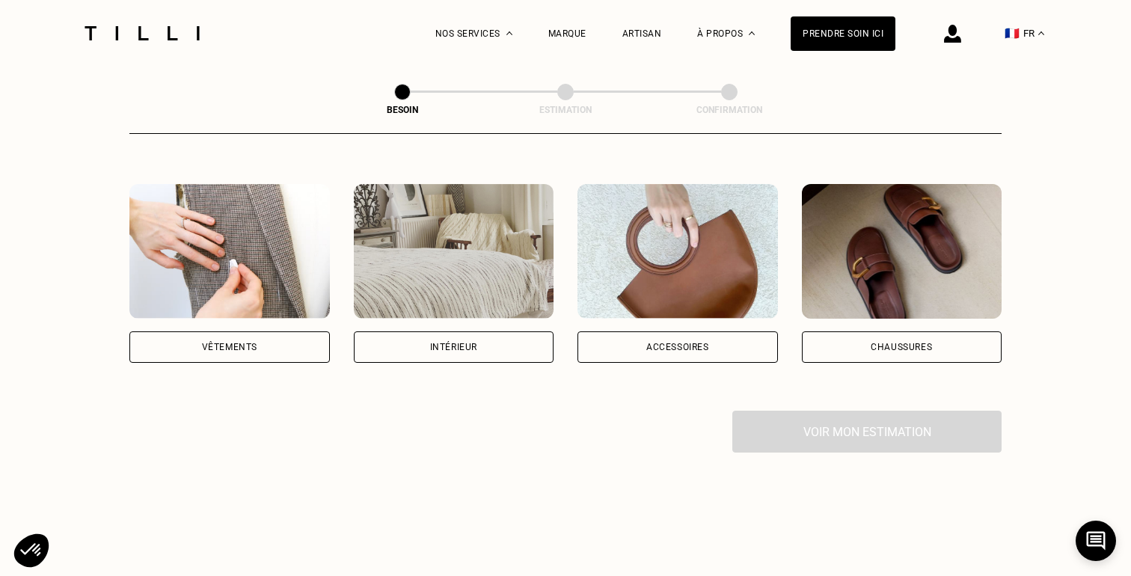
scroll to position [265, 0]
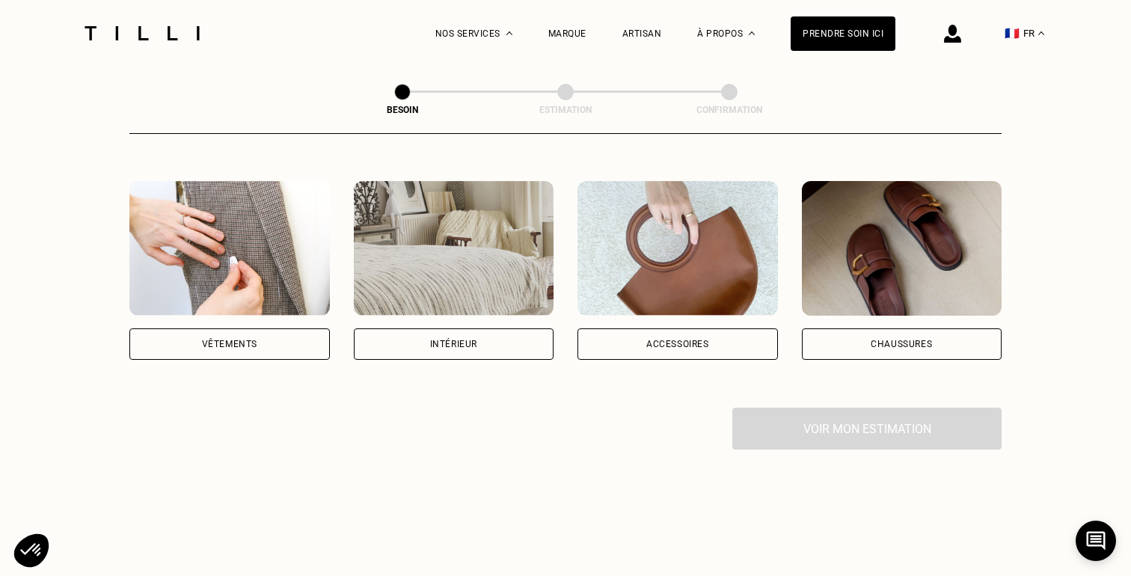
click at [216, 243] on img at bounding box center [229, 248] width 200 height 135
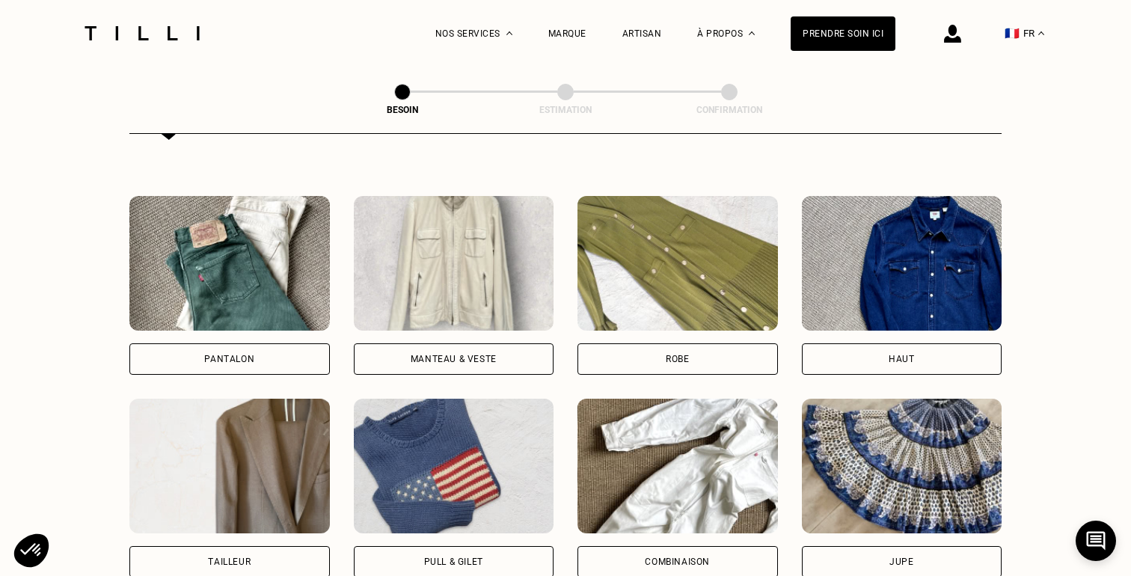
scroll to position [666, 0]
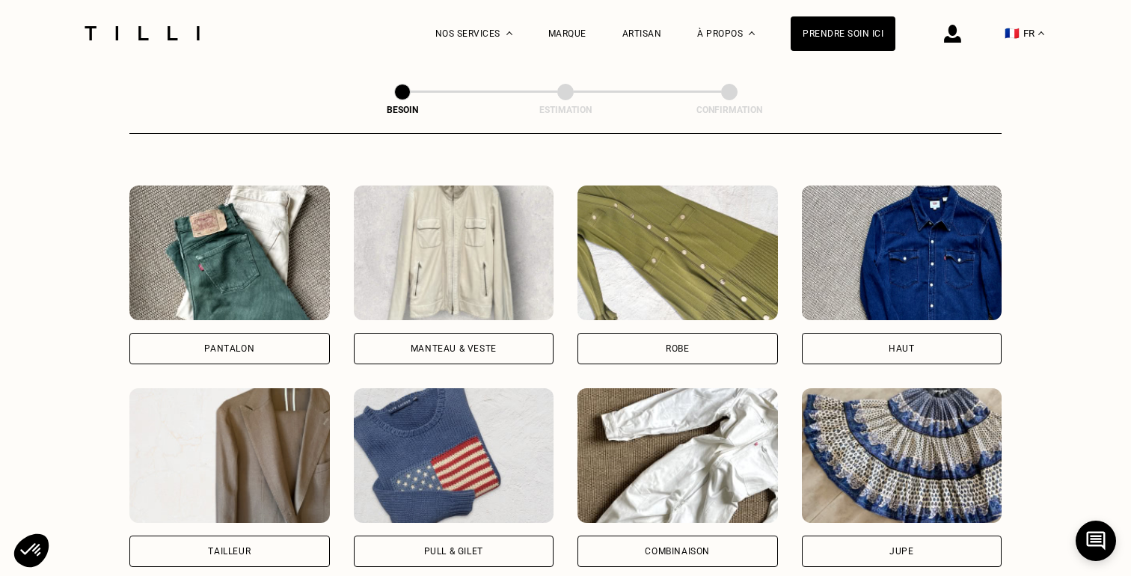
click at [657, 222] on img at bounding box center [677, 253] width 200 height 135
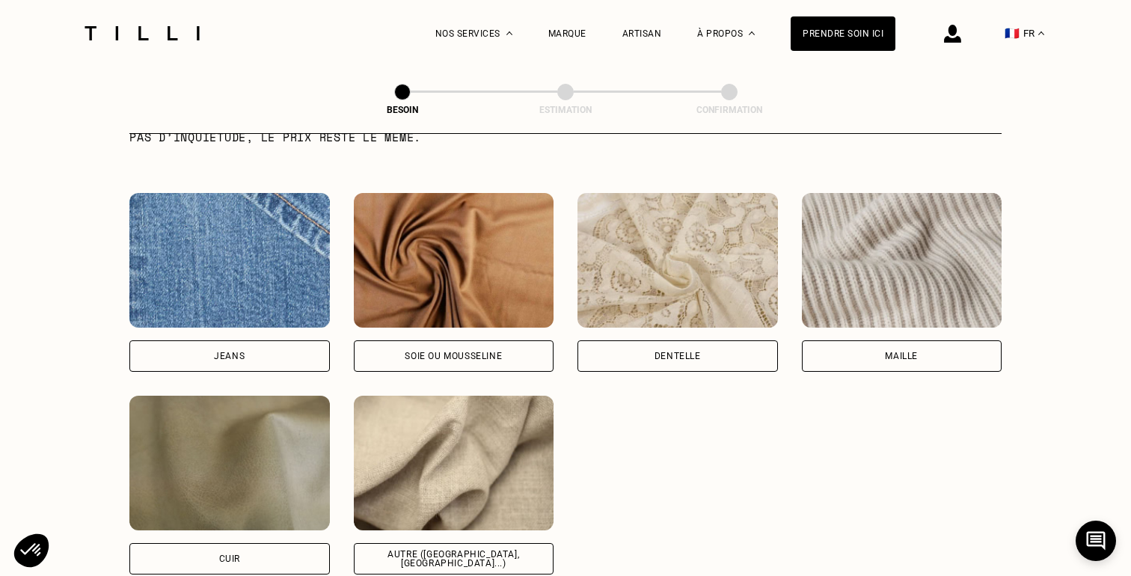
scroll to position [1598, 0]
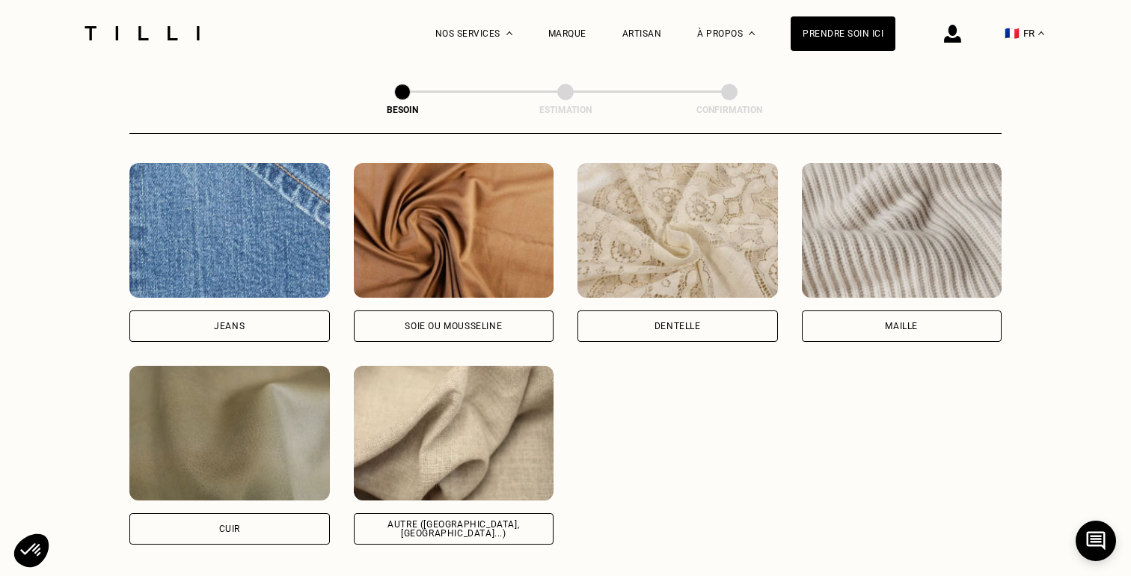
click at [459, 426] on img at bounding box center [454, 433] width 200 height 135
select select "FR"
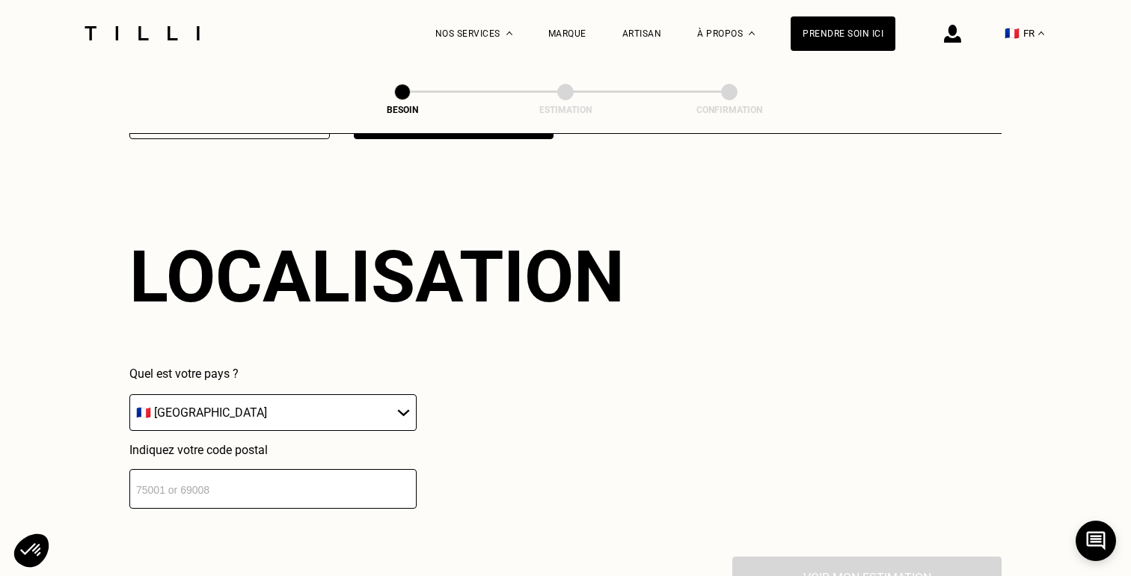
scroll to position [2006, 0]
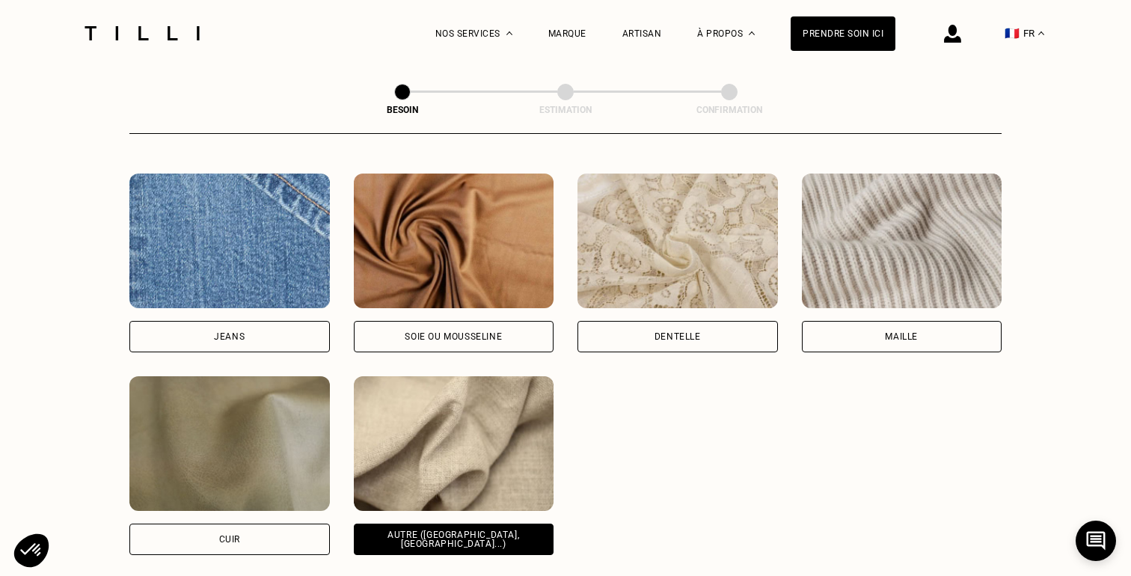
click at [456, 426] on img at bounding box center [454, 443] width 200 height 135
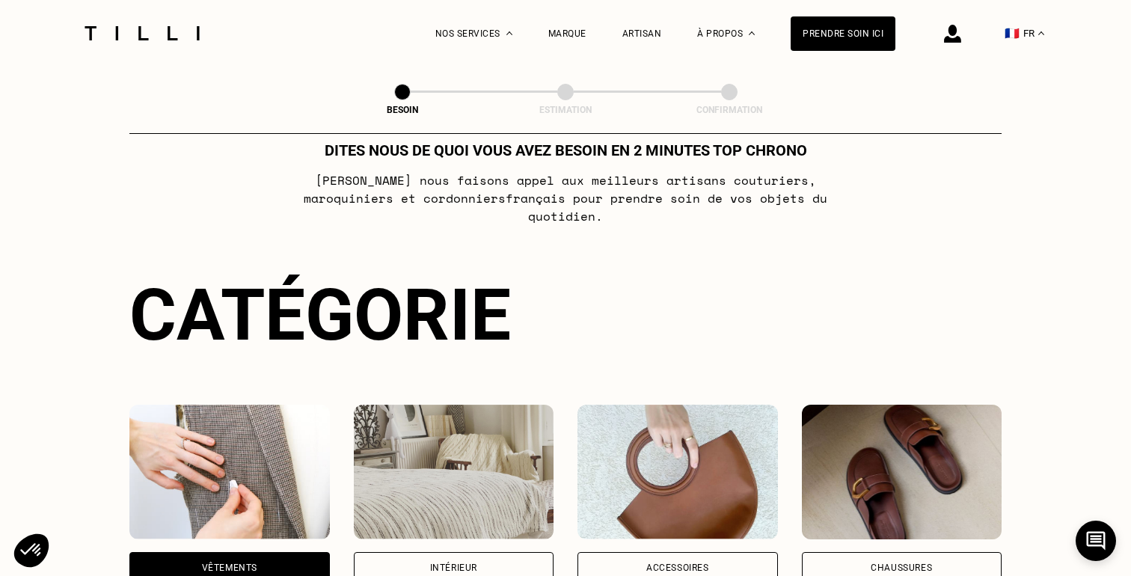
scroll to position [0, 0]
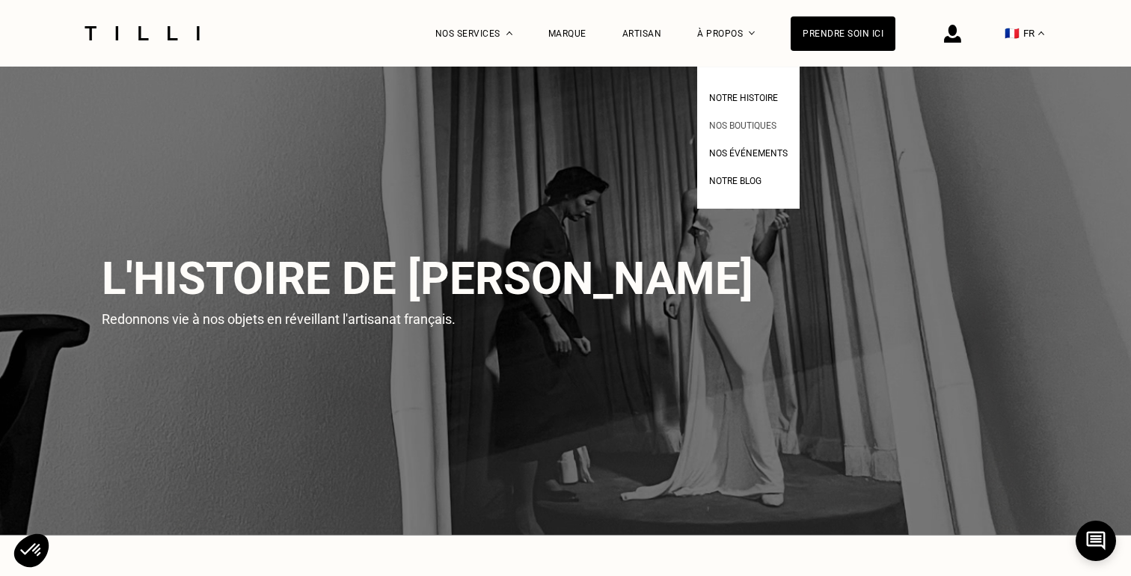
click at [723, 121] on span "Nos boutiques" at bounding box center [742, 125] width 67 height 10
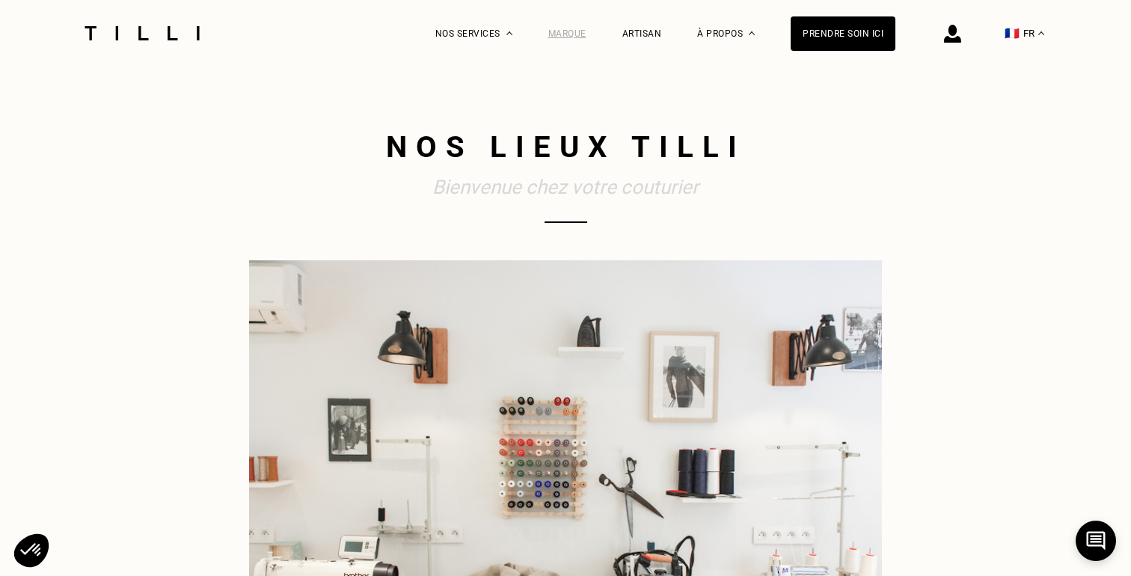
click at [573, 29] on div "Marque" at bounding box center [567, 33] width 38 height 10
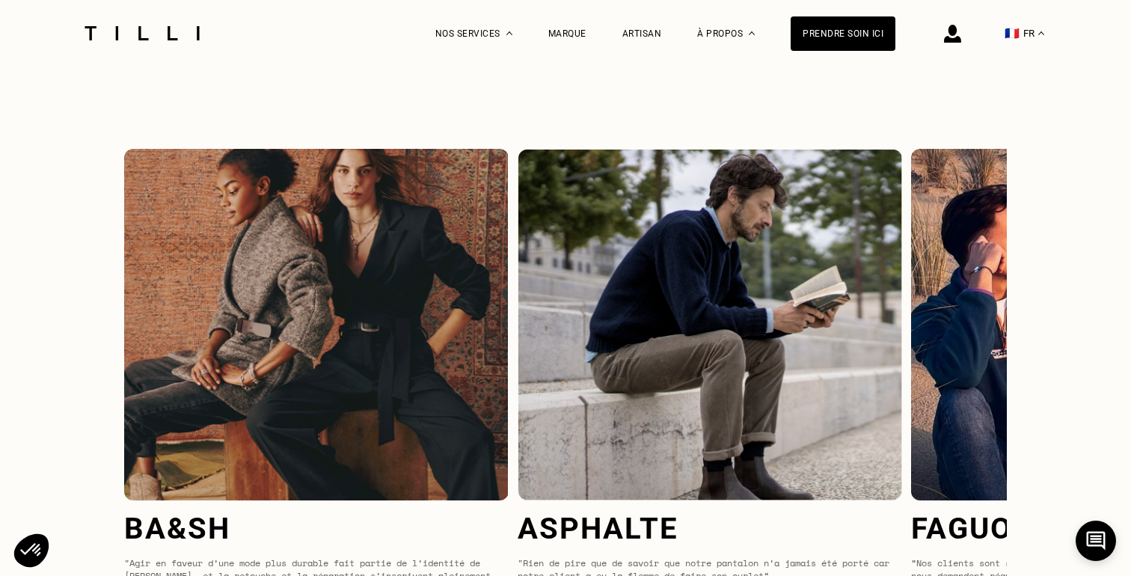
scroll to position [5460, 0]
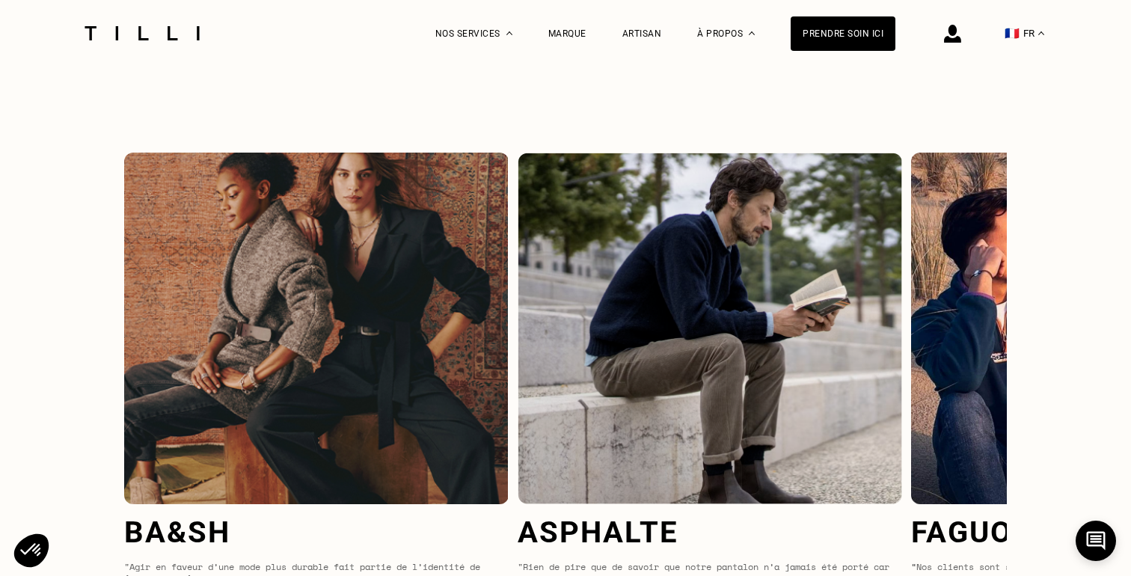
click at [999, 316] on img at bounding box center [1103, 329] width 384 height 352
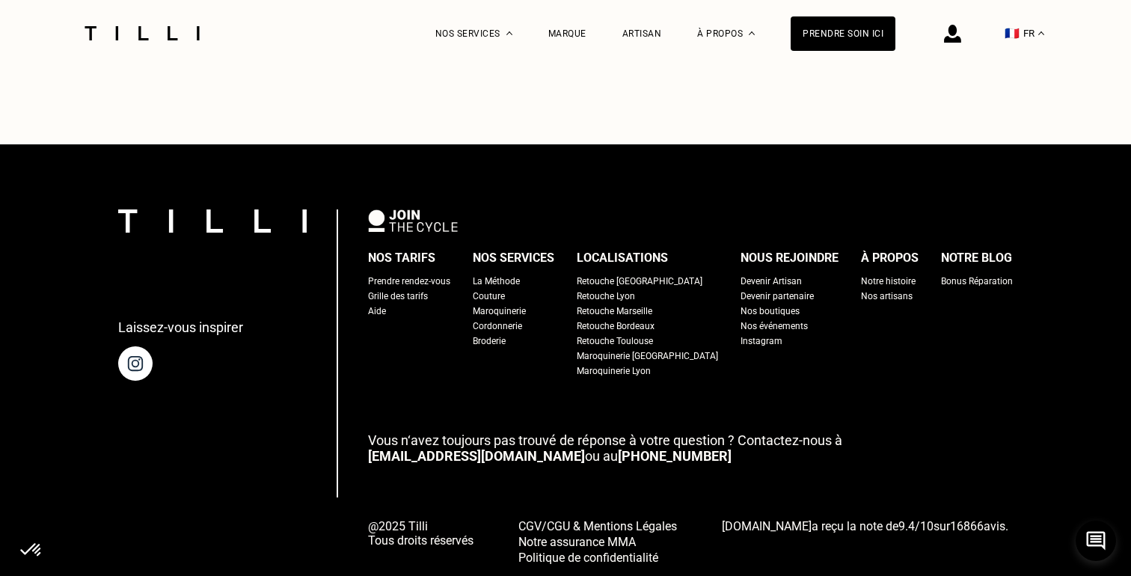
scroll to position [6160, 0]
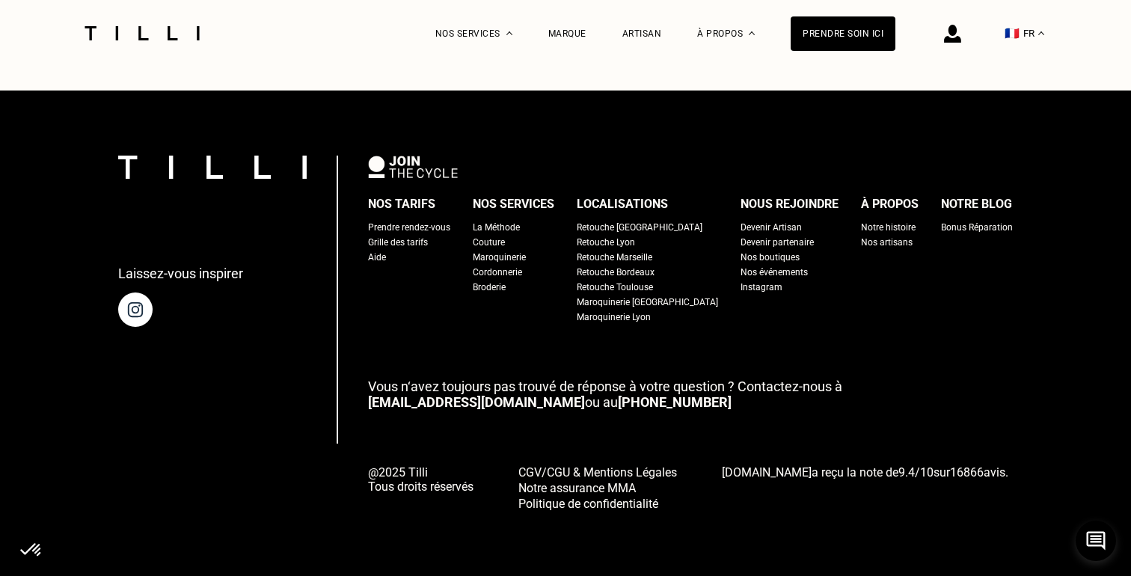
click at [947, 35] on img at bounding box center [952, 34] width 17 height 18
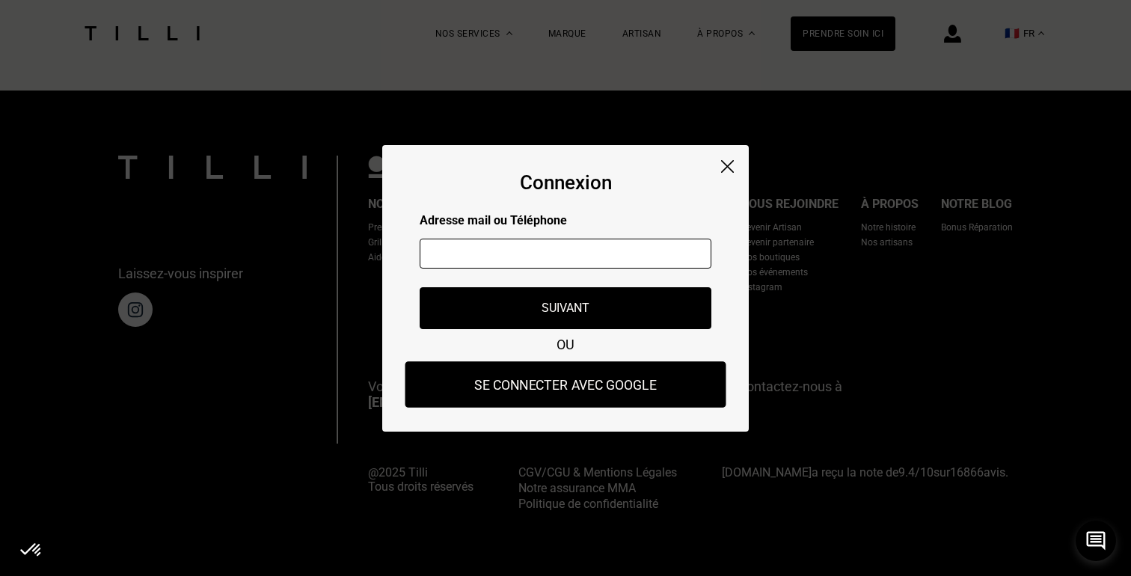
click at [554, 384] on button "Se connecter avec Google" at bounding box center [565, 384] width 321 height 46
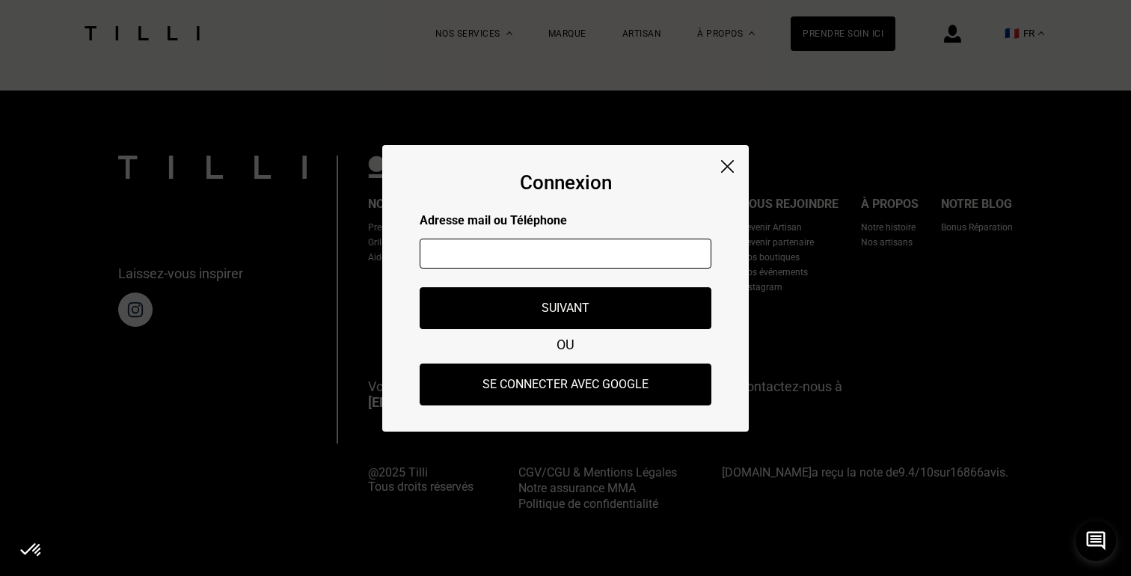
click at [725, 161] on img at bounding box center [727, 166] width 13 height 13
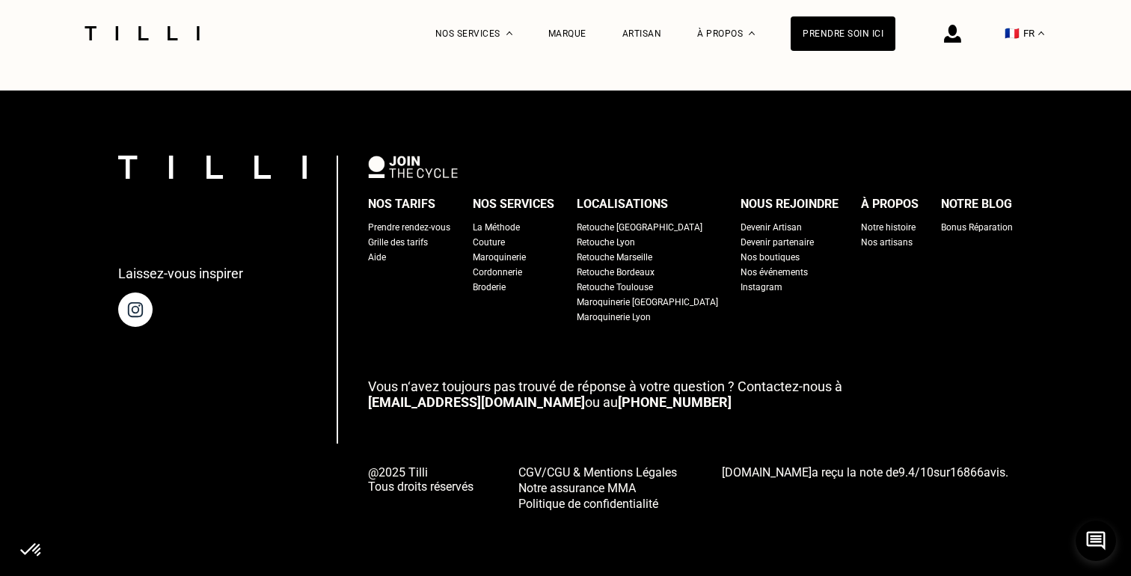
click at [1017, 345] on div "Laissez-vous inspirer Nos tarifs Prendre rendez-vous Grille des tarifs Aide Nos…" at bounding box center [565, 333] width 1131 height 485
click at [980, 387] on p "Vous n‘avez toujours pas trouvé de réponse à votre question ? Contactez-nous à …" at bounding box center [690, 393] width 645 height 31
click at [634, 224] on div "Retouche [GEOGRAPHIC_DATA]" at bounding box center [640, 227] width 126 height 15
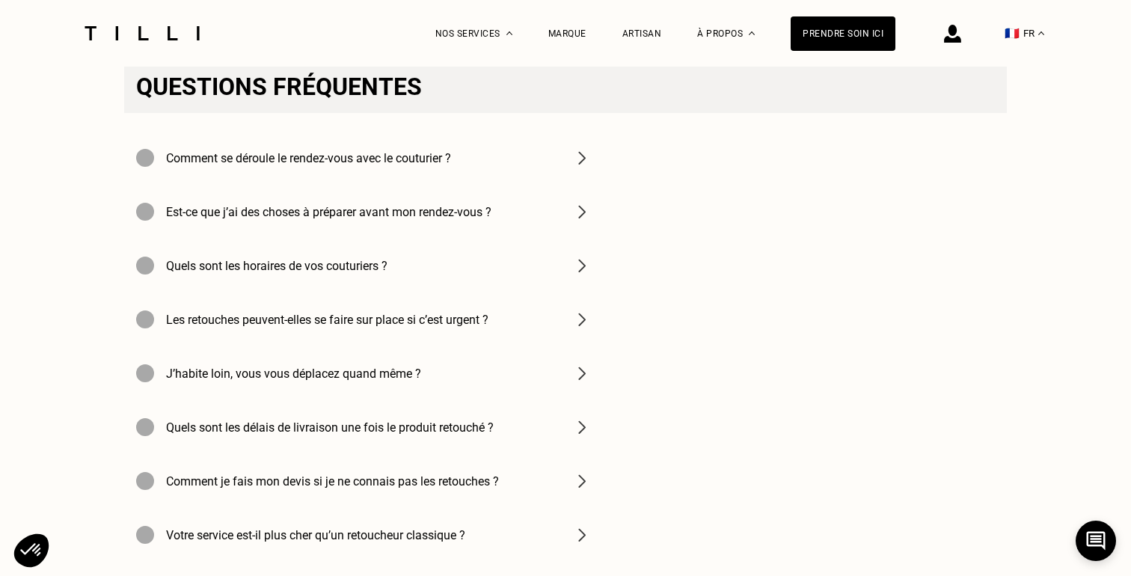
scroll to position [4880, 0]
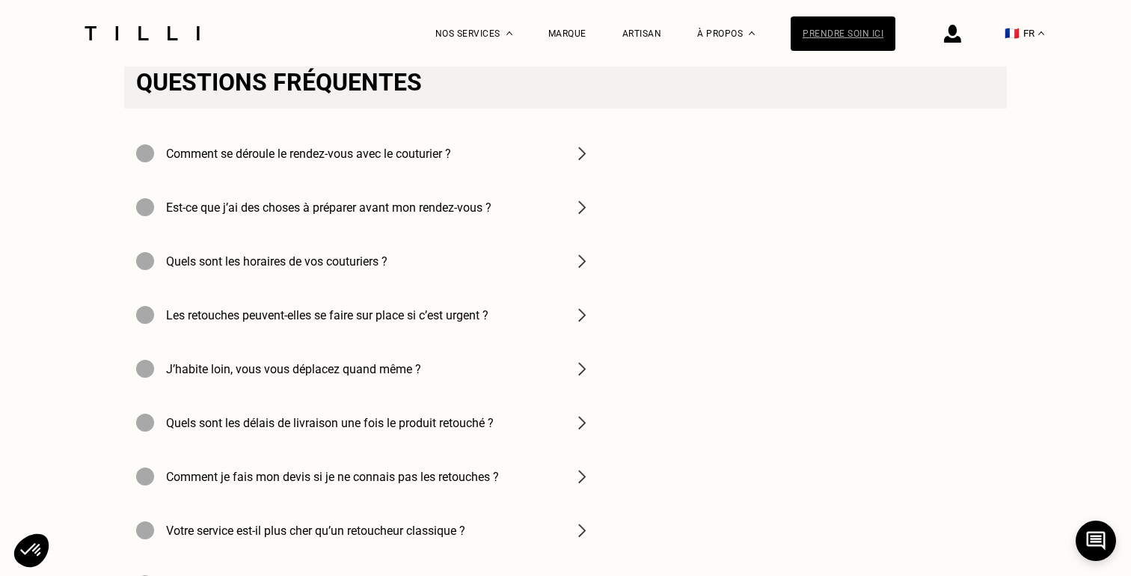
click at [836, 27] on div "Prendre soin ici" at bounding box center [843, 33] width 105 height 34
